Goal: Information Seeking & Learning: Compare options

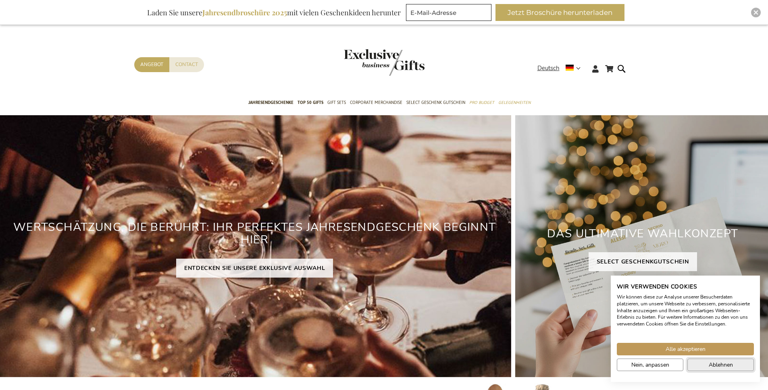
click at [700, 364] on button "Ablehnen" at bounding box center [720, 365] width 66 height 12
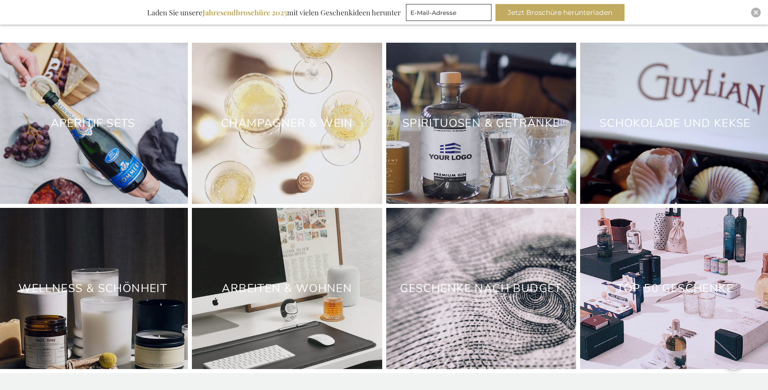
scroll to position [2368, 0]
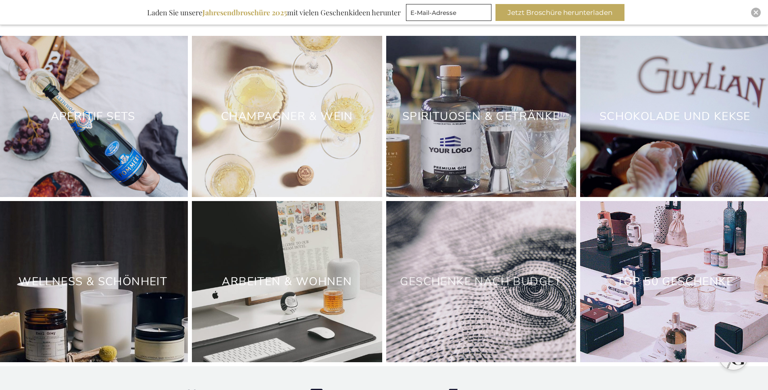
click at [454, 289] on link "Geschenke nach Budget" at bounding box center [481, 281] width 162 height 15
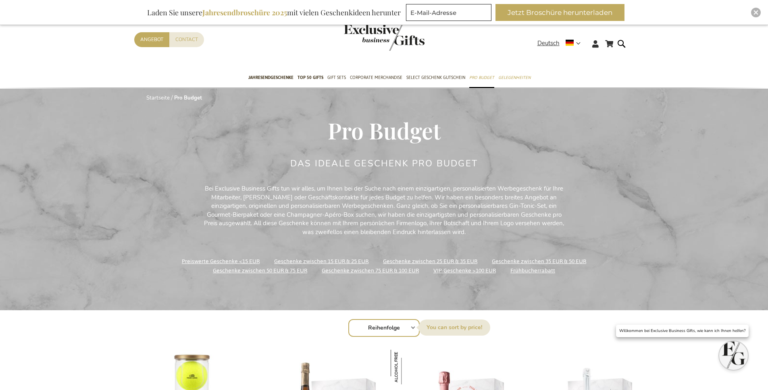
click at [504, 262] on link "Geschenke zwischen 35 EUR & 50 EUR" at bounding box center [539, 261] width 94 height 11
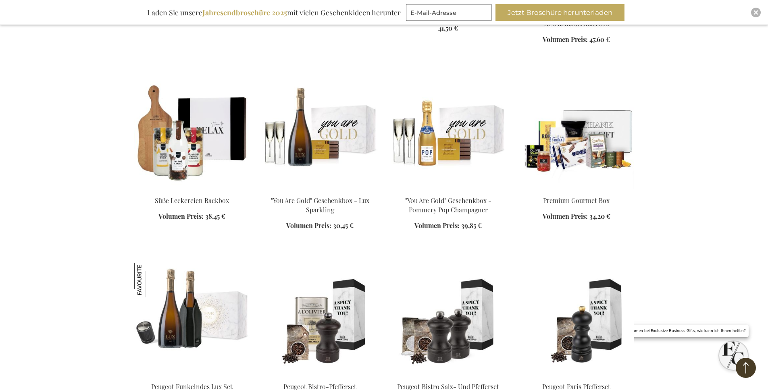
scroll to position [685, 0]
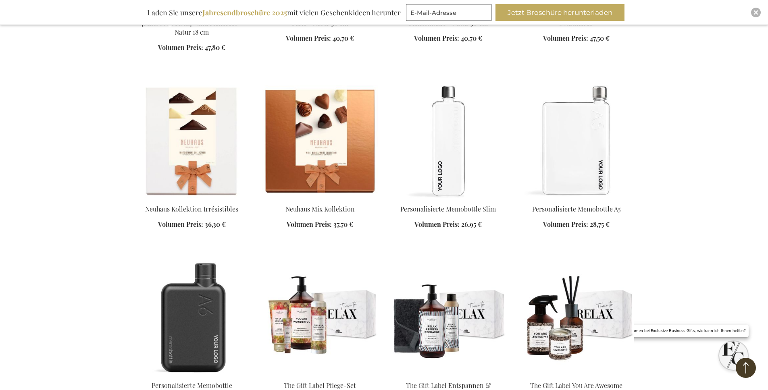
scroll to position [1221, 0]
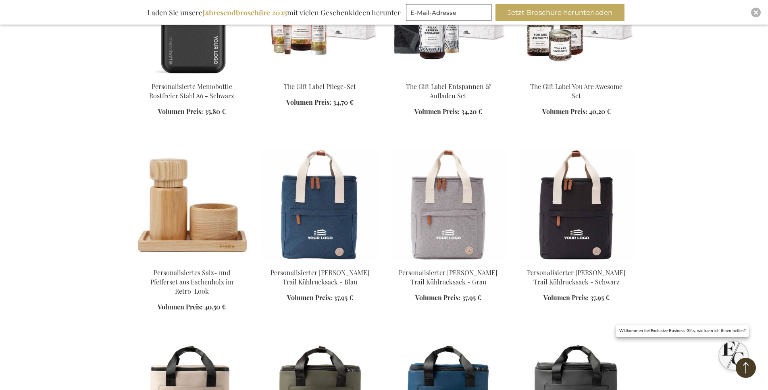
scroll to position [1527, 0]
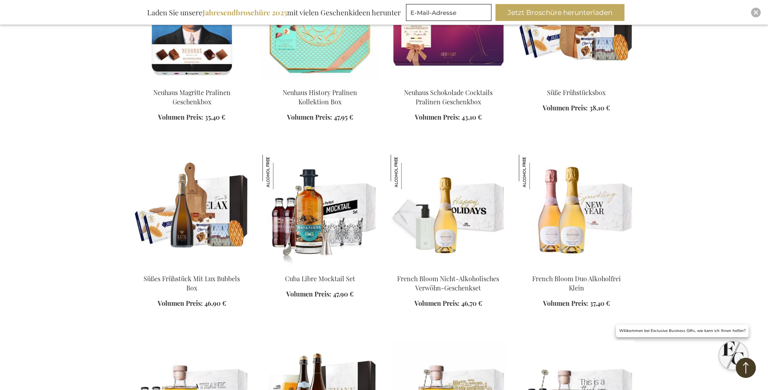
scroll to position [2371, 0]
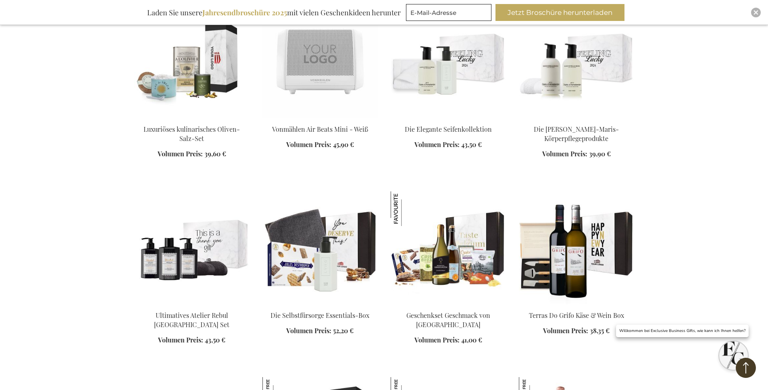
scroll to position [3610, 0]
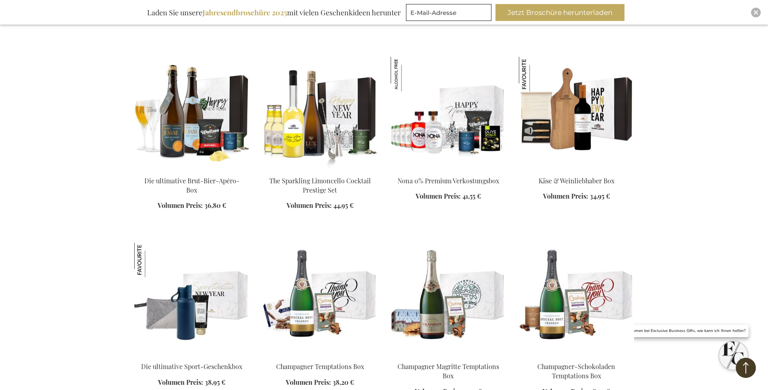
scroll to position [4867, 0]
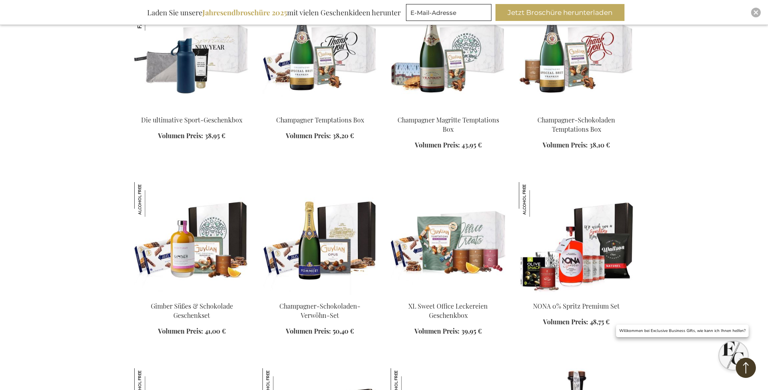
scroll to position [5010, 0]
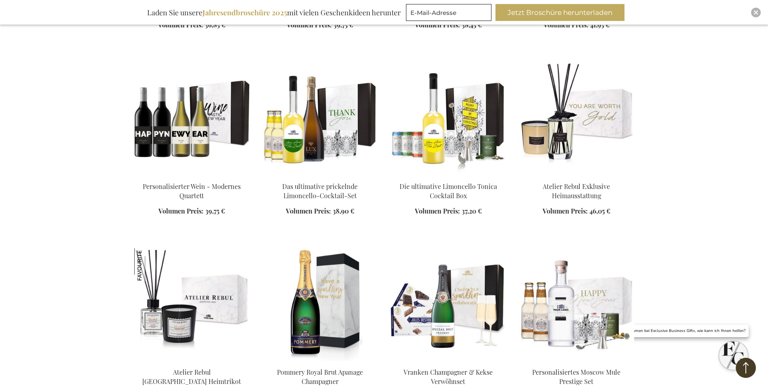
scroll to position [5882, 0]
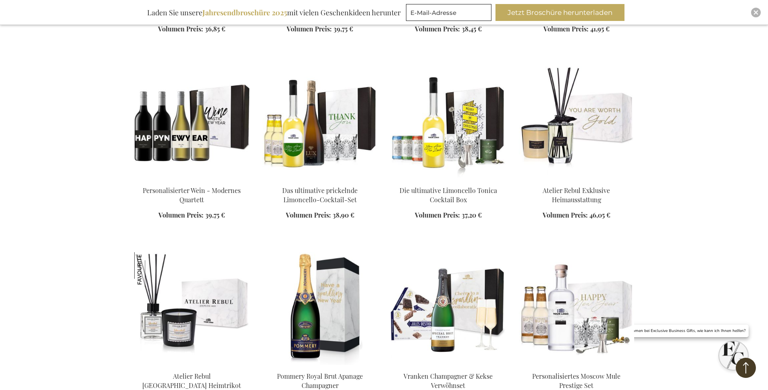
scroll to position [5688, 0]
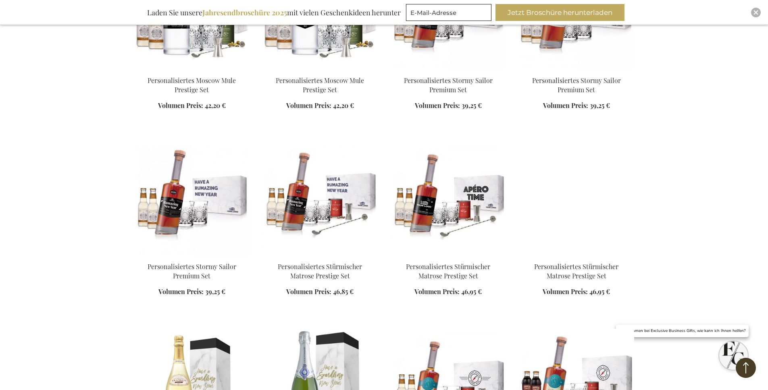
scroll to position [6234, 0]
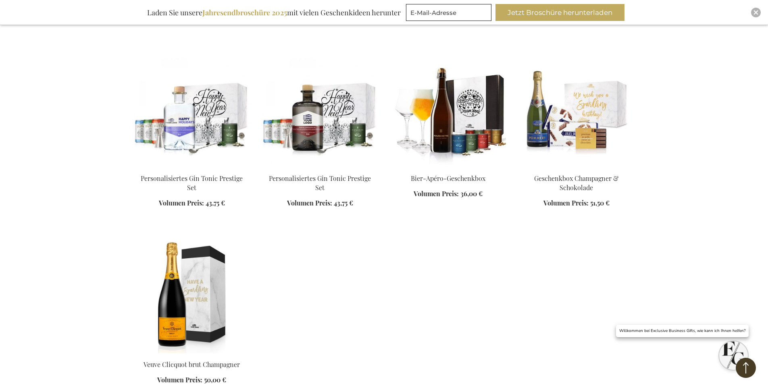
scroll to position [7859, 0]
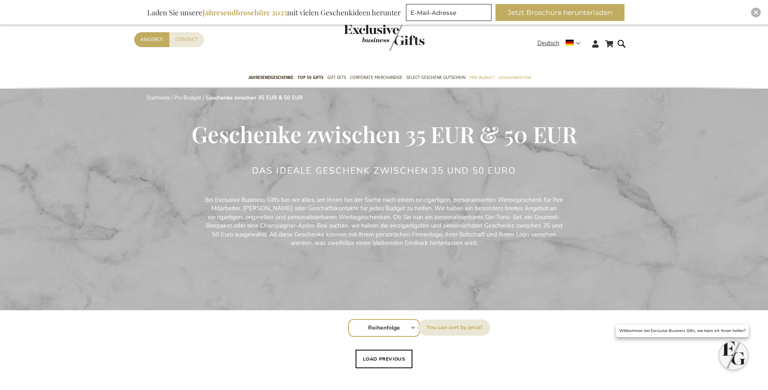
click at [409, 235] on p "Bei Exclusive Business Gifts tun wir alles, um Ihnen bei der Suche nach einem e…" at bounding box center [384, 222] width 363 height 52
click at [195, 96] on link "Pro Budget" at bounding box center [187, 97] width 27 height 7
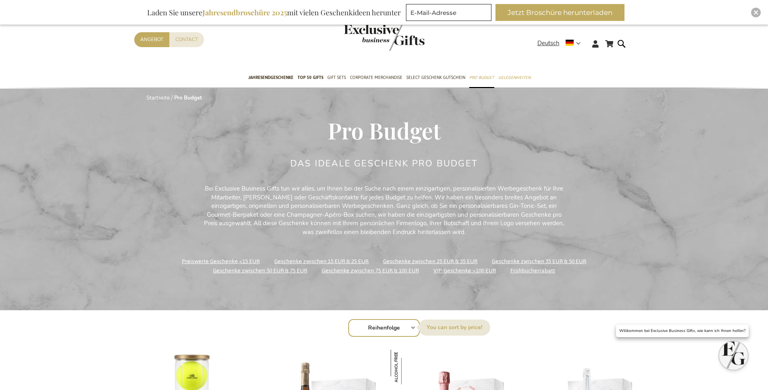
click at [404, 260] on link "Geschenke zwischen 25 EUR & 35 EUR" at bounding box center [430, 261] width 94 height 11
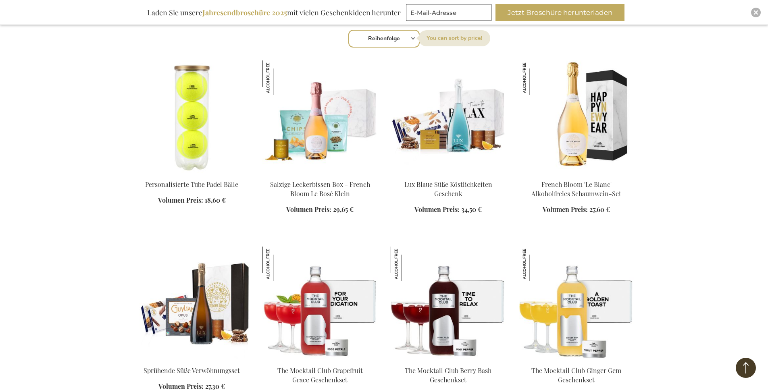
scroll to position [398, 0]
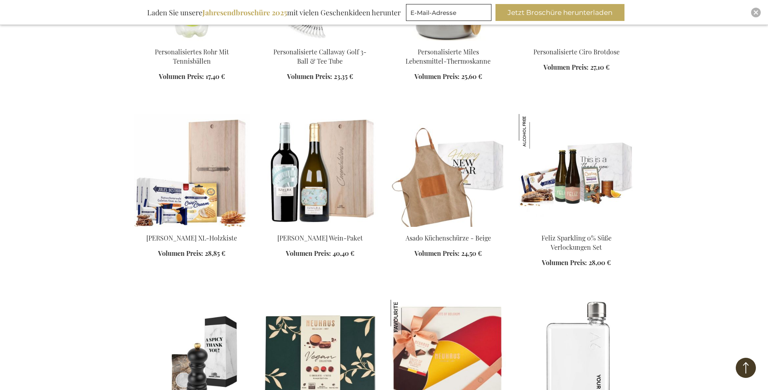
scroll to position [1274, 0]
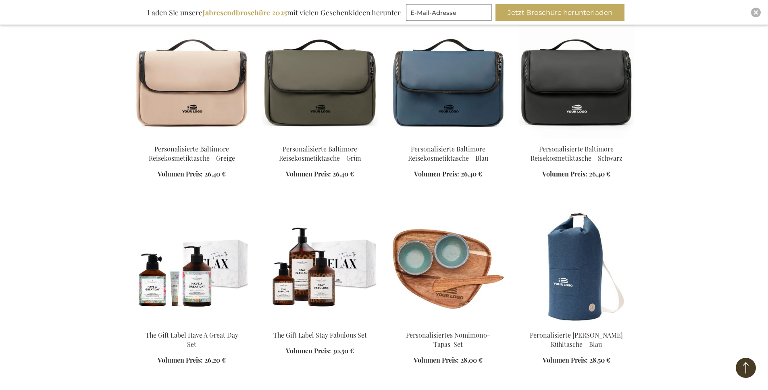
scroll to position [1690, 0]
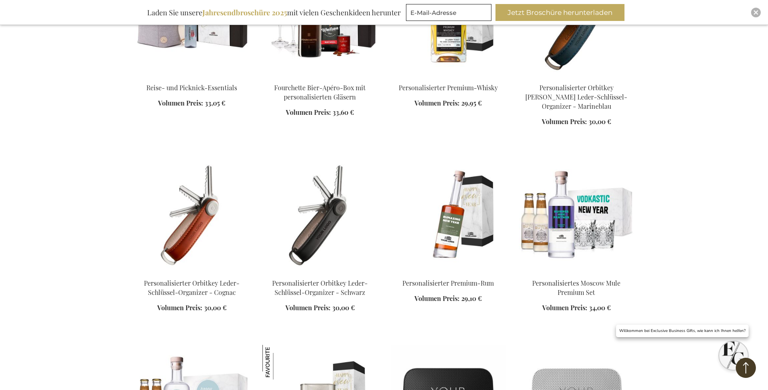
scroll to position [2487, 0]
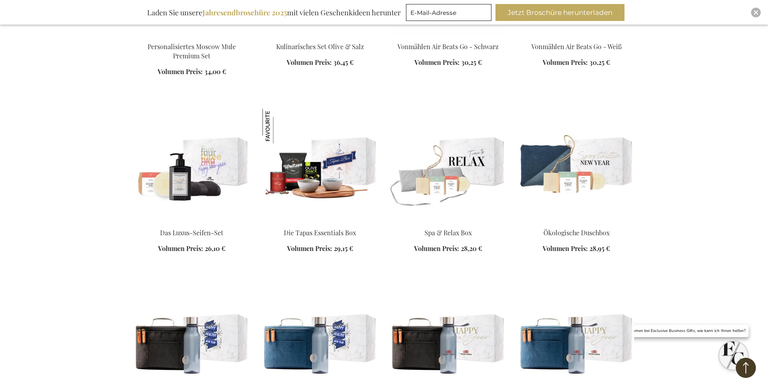
scroll to position [2798, 0]
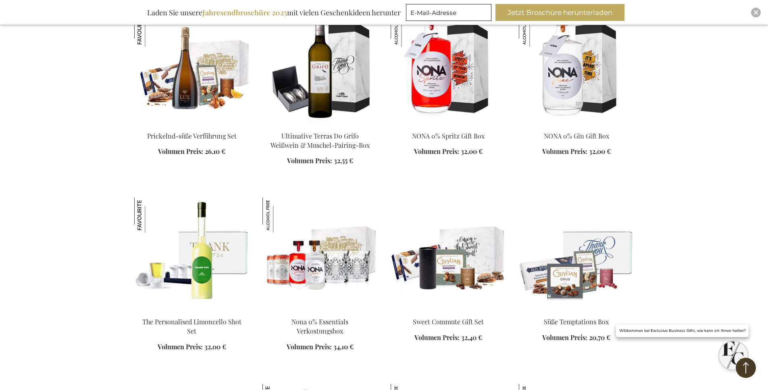
scroll to position [3504, 0]
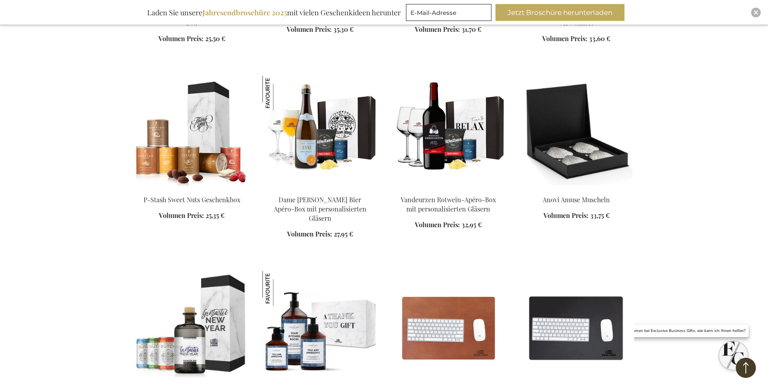
scroll to position [4069, 0]
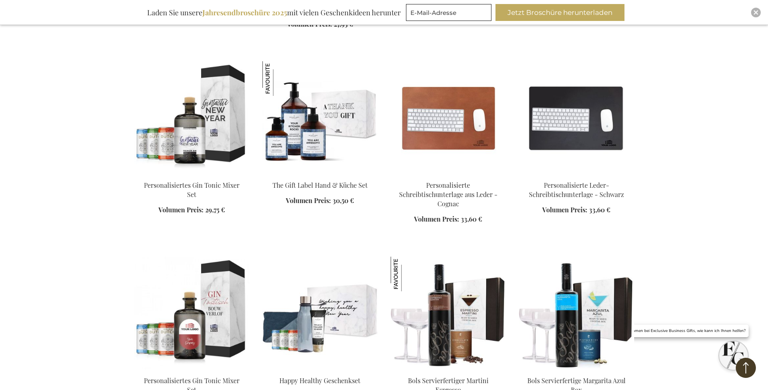
scroll to position [4215, 0]
